Goal: Task Accomplishment & Management: Manage account settings

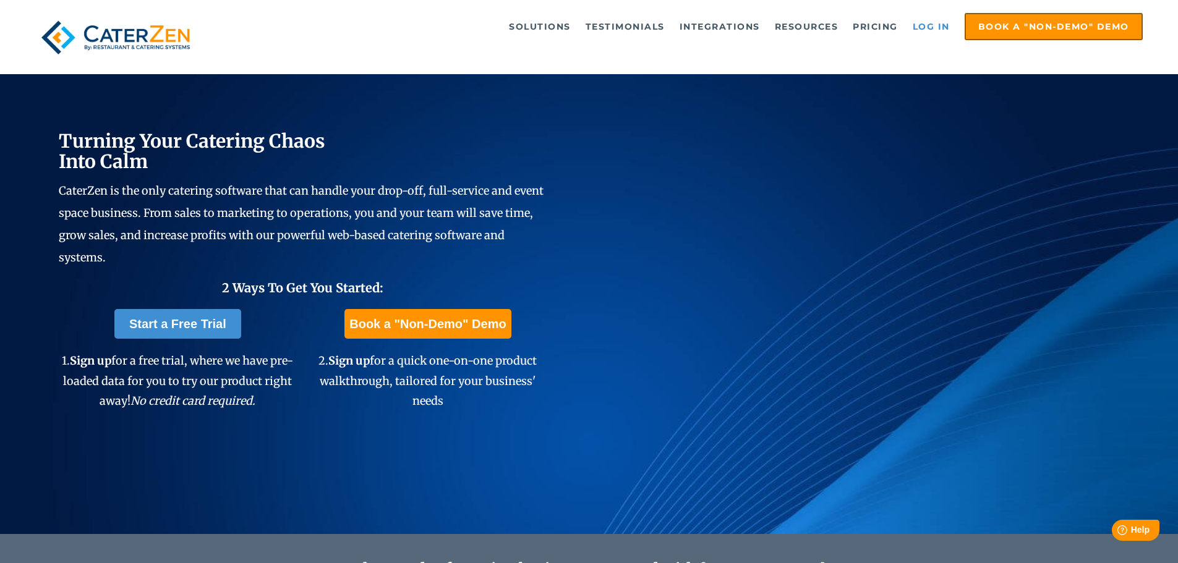
click at [939, 28] on link "Log in" at bounding box center [930, 26] width 49 height 25
click at [937, 24] on link "Log in" at bounding box center [930, 26] width 49 height 25
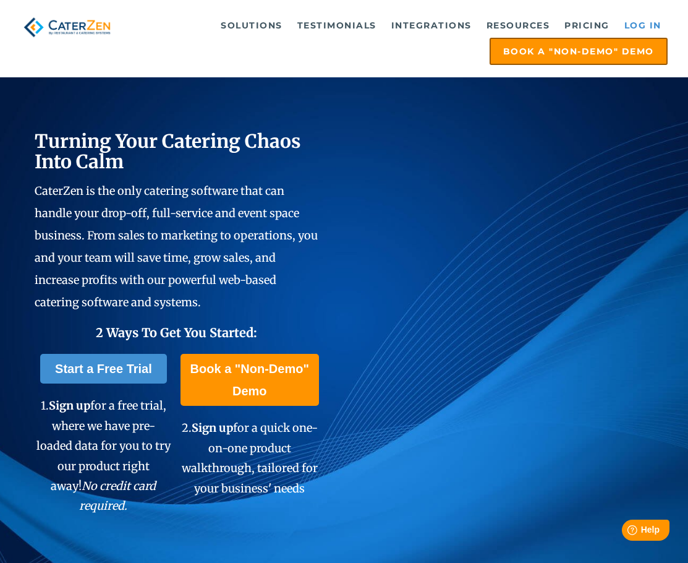
click at [634, 20] on link "Log in" at bounding box center [642, 25] width 49 height 25
